Goal: Transaction & Acquisition: Purchase product/service

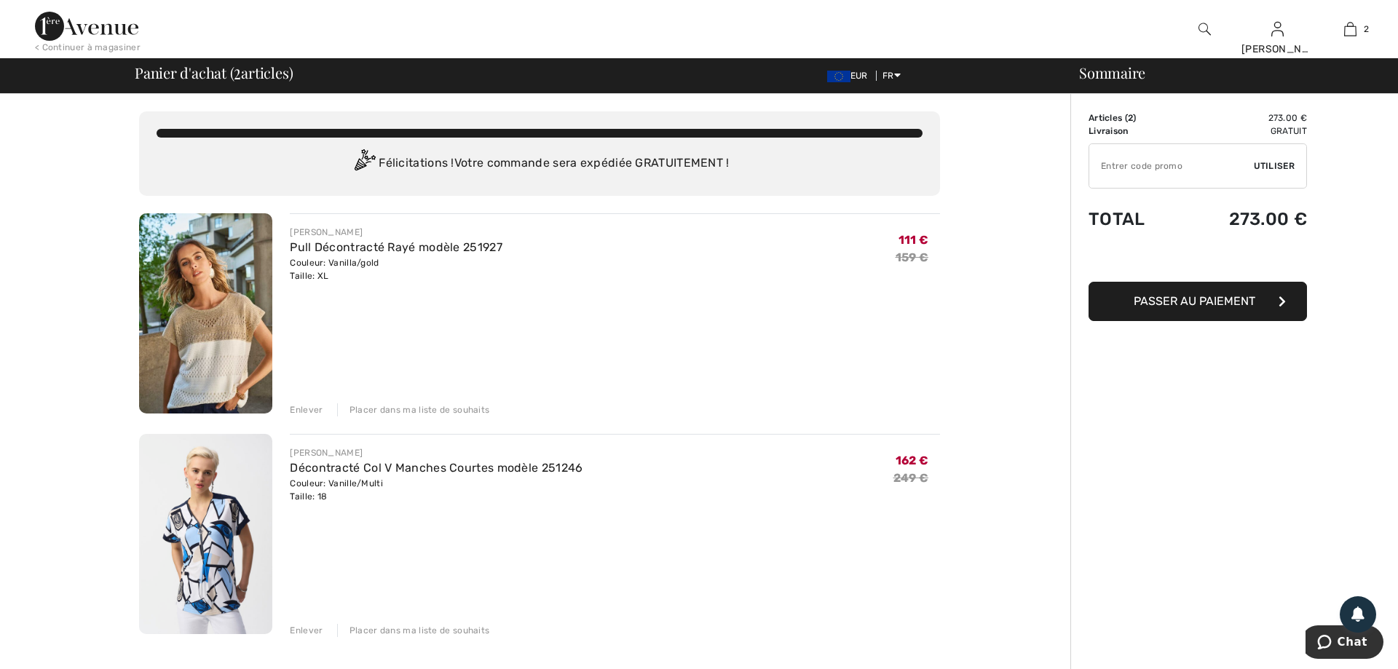
click at [1146, 168] on input "TEXT" at bounding box center [1171, 166] width 165 height 44
type input "EXTRA20"
click at [1278, 167] on span "Utiliser" at bounding box center [1274, 165] width 41 height 13
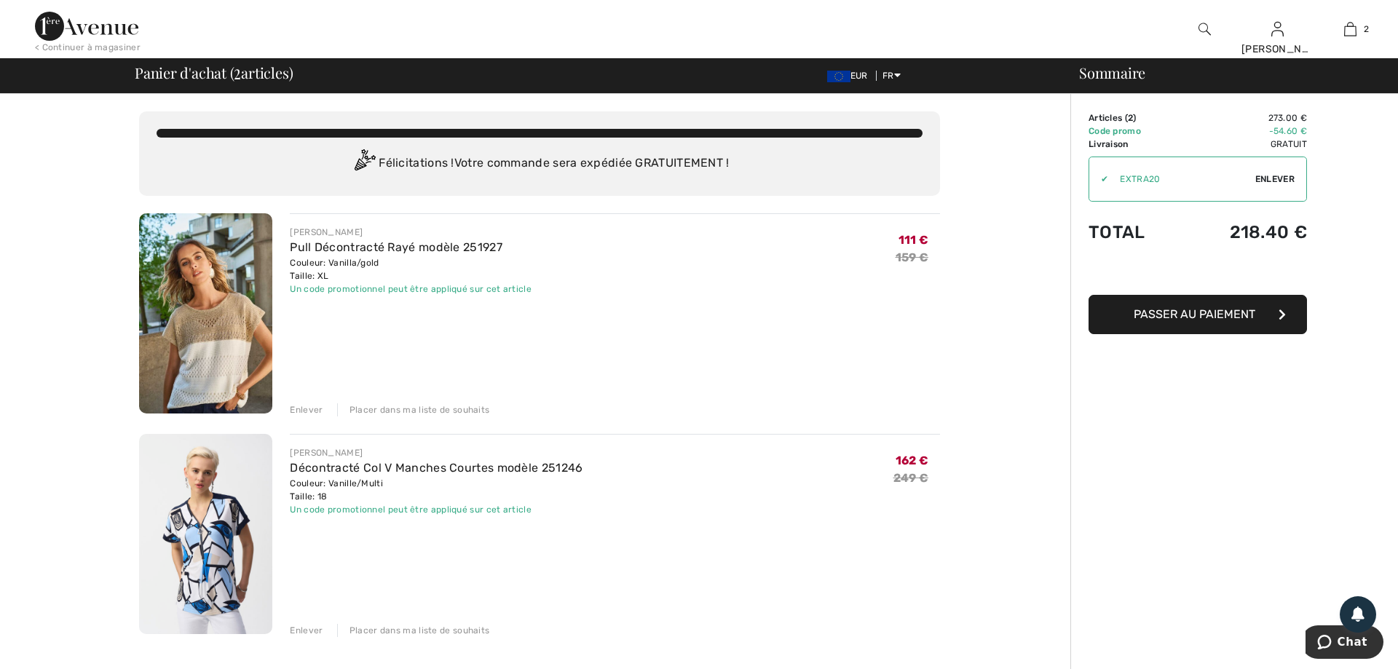
click at [1224, 312] on span "Passer au paiement" at bounding box center [1195, 314] width 122 height 14
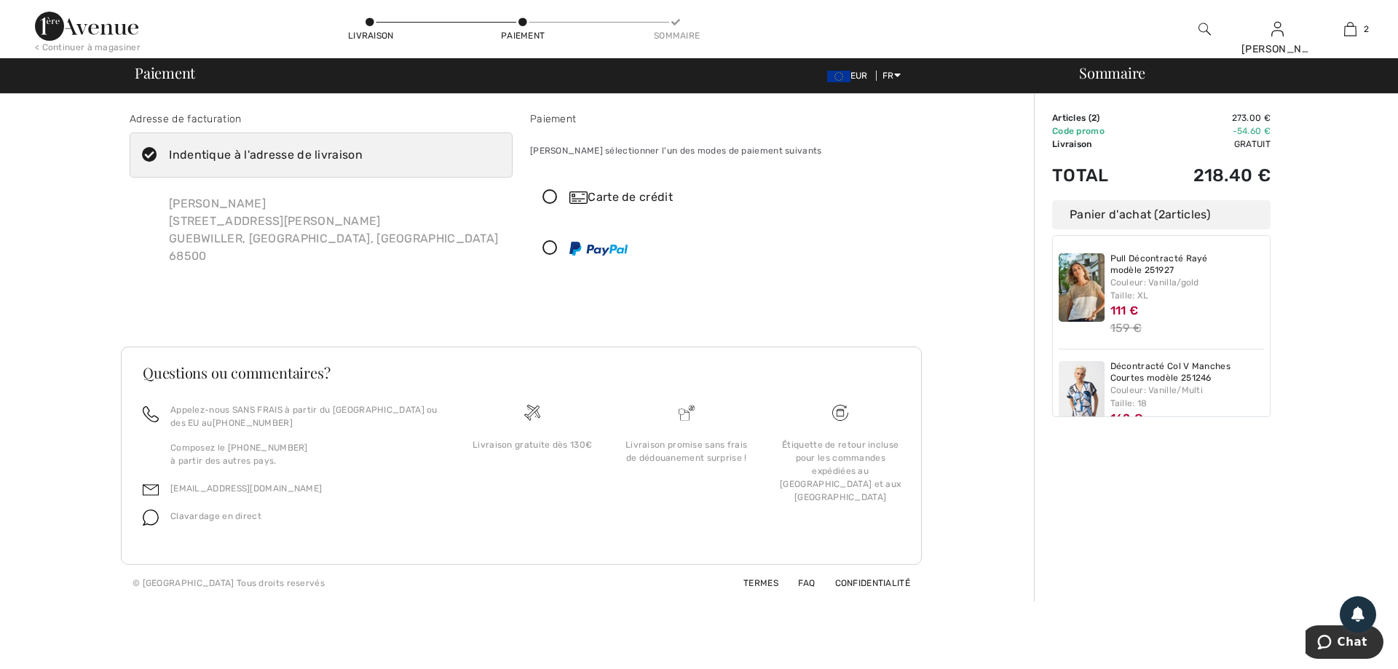
click at [549, 252] on icon at bounding box center [550, 248] width 39 height 15
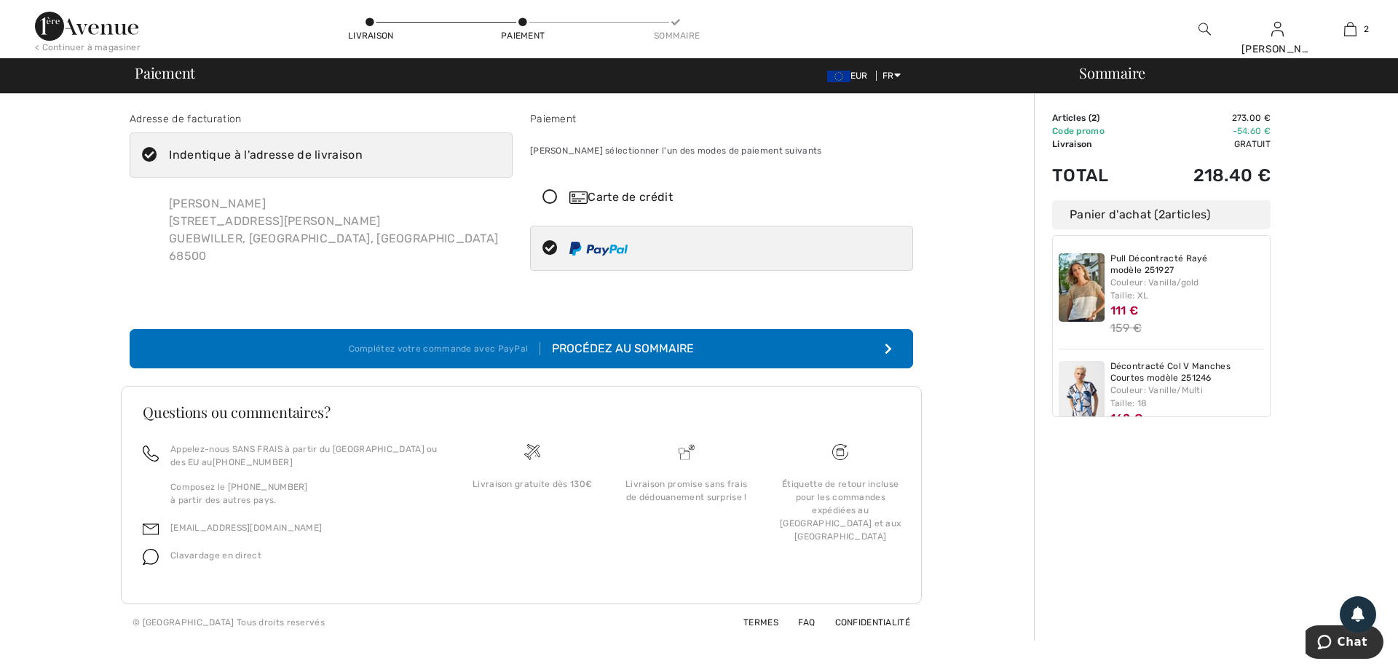
click at [633, 345] on div "Procédez au sommaire" at bounding box center [617, 348] width 154 height 17
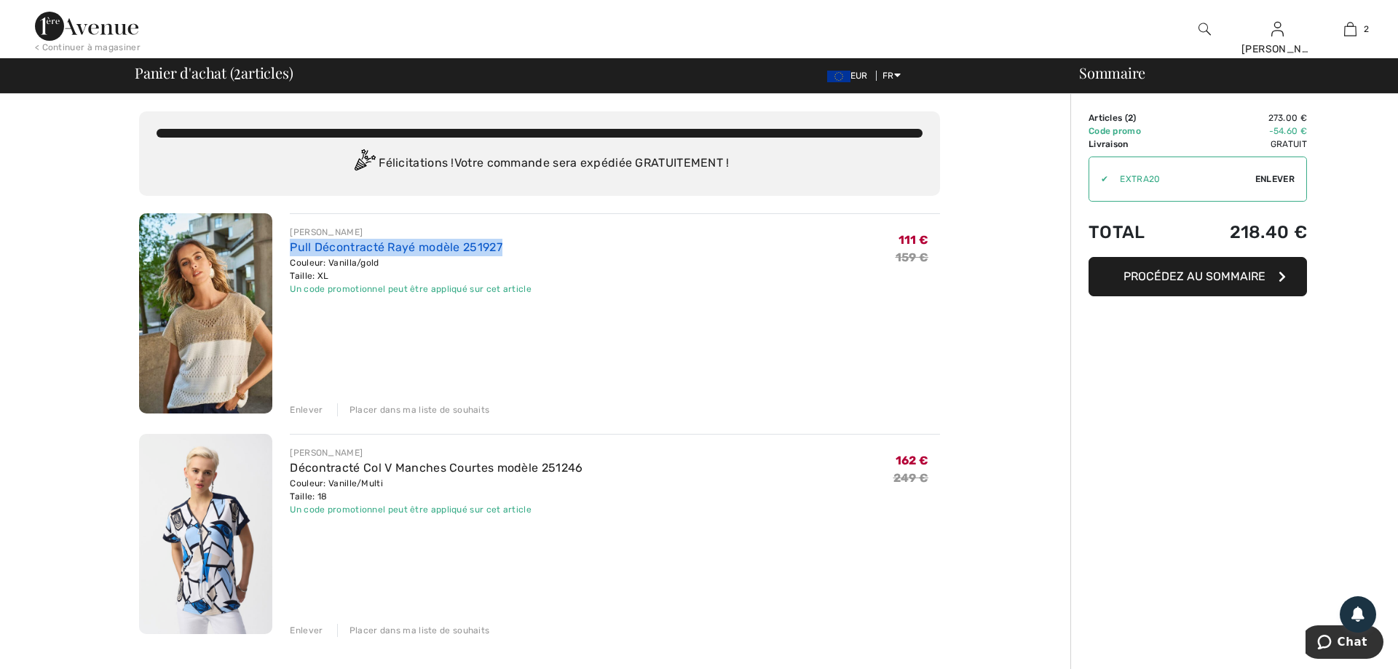
drag, startPoint x: 290, startPoint y: 245, endPoint x: 499, endPoint y: 248, distance: 209.7
click at [499, 248] on div "JOSEPH RIBKOFF Pull Décontracté Rayé modèle 251927 Couleur: Vanilla/gold Taille…" at bounding box center [606, 314] width 668 height 203
copy link "Pull Décontracté Rayé modèle 251927"
click at [301, 408] on div "Enlever" at bounding box center [306, 409] width 33 height 13
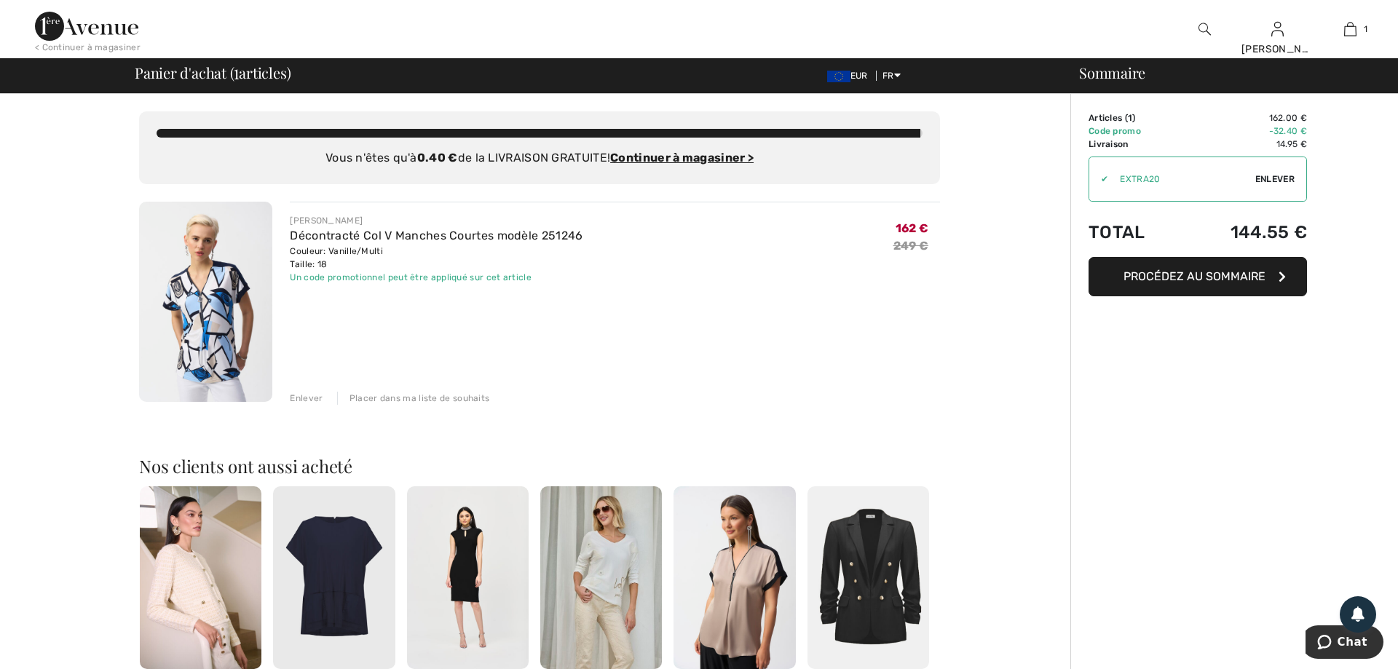
click at [313, 395] on div "Enlever" at bounding box center [306, 398] width 33 height 13
